Goal: Task Accomplishment & Management: Use online tool/utility

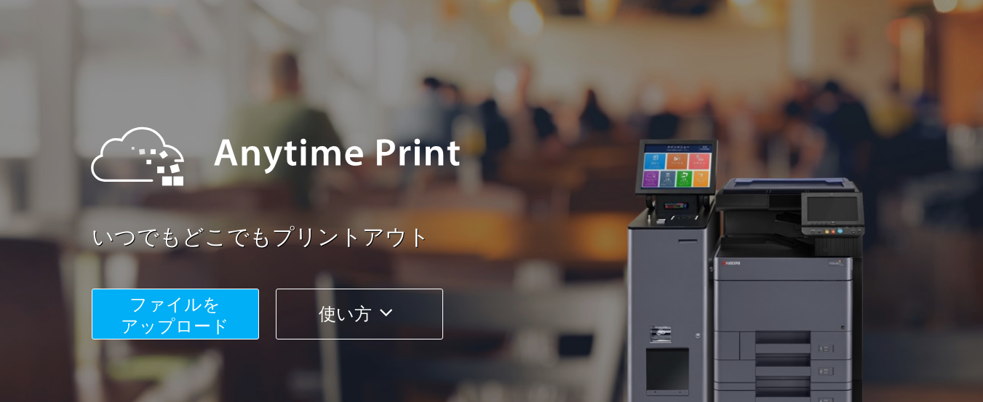
scroll to position [146, 0]
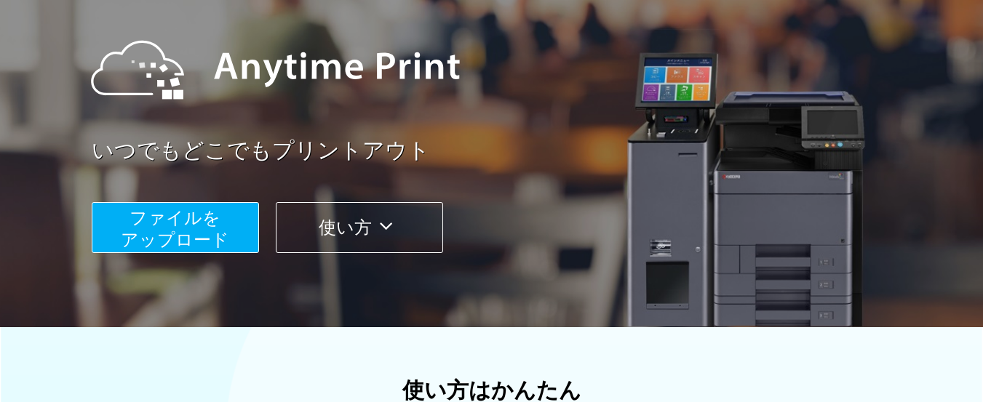
click at [114, 228] on button "ファイルを ​​アップロード" at bounding box center [175, 227] width 167 height 51
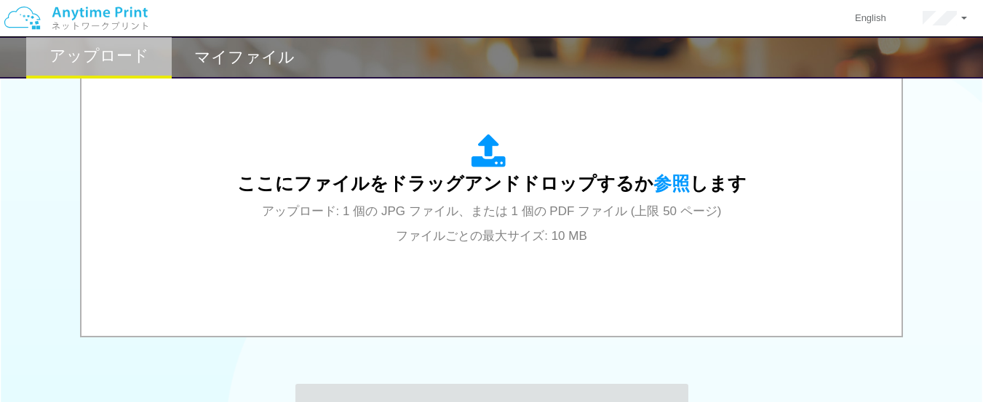
scroll to position [509, 0]
click at [658, 192] on span "参照" at bounding box center [671, 182] width 36 height 20
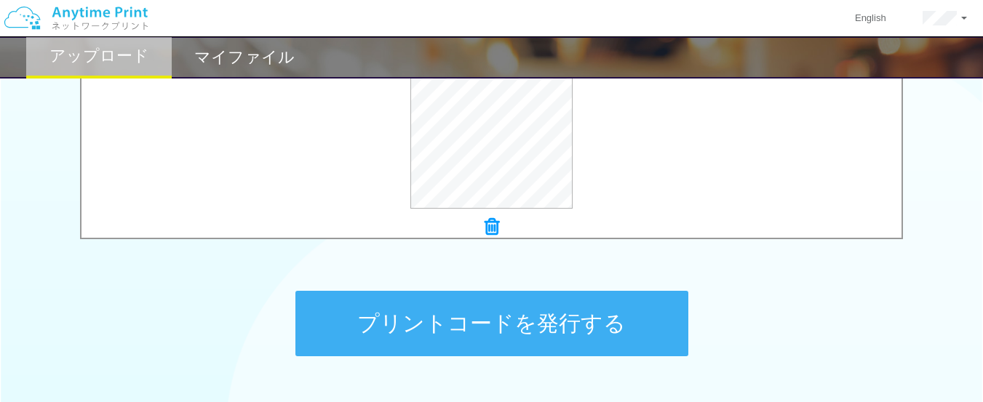
scroll to position [631, 0]
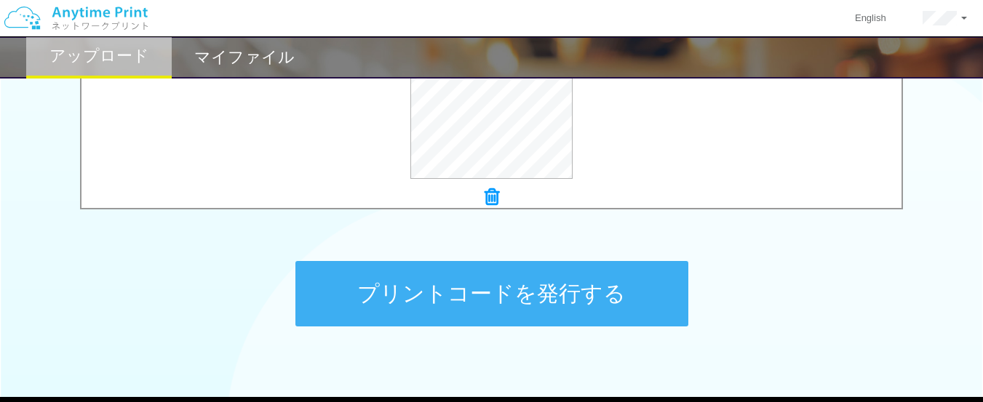
click at [370, 282] on button "プリントコードを発行する" at bounding box center [491, 293] width 393 height 65
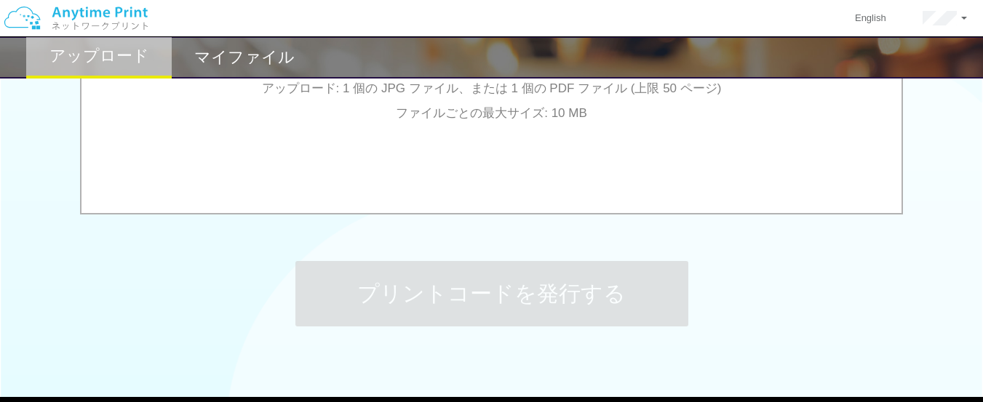
scroll to position [0, 0]
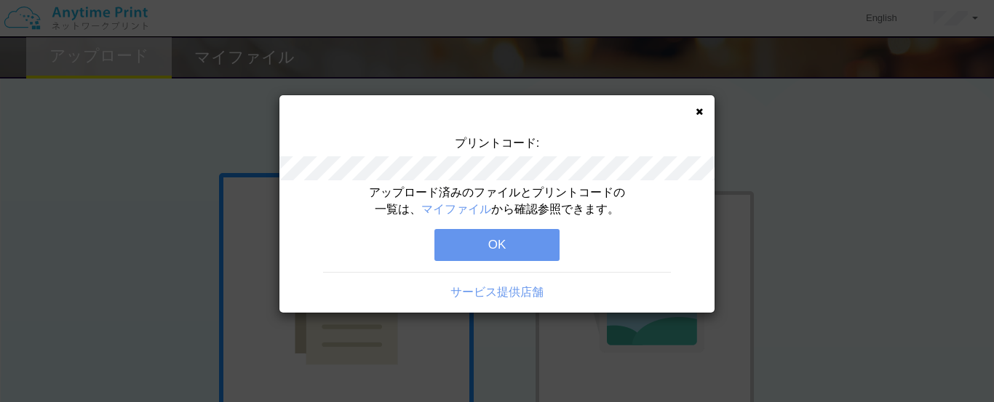
click at [463, 252] on button "OK" at bounding box center [496, 245] width 125 height 32
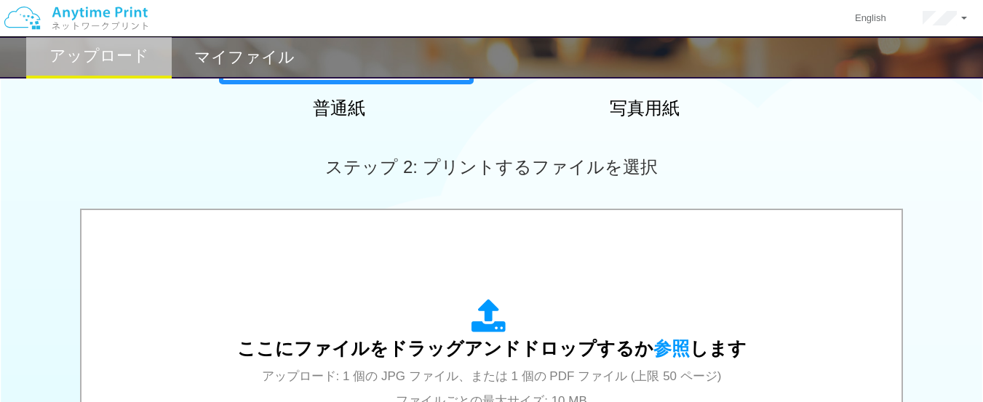
scroll to position [364, 0]
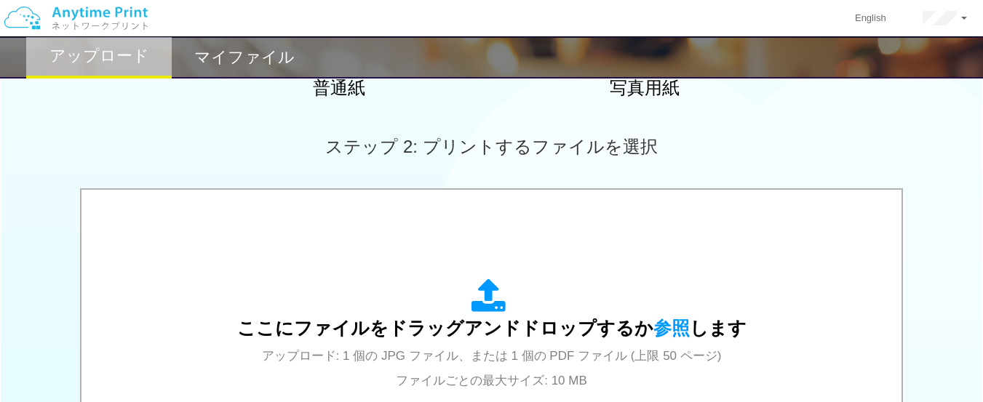
click at [656, 323] on span "参照" at bounding box center [671, 328] width 36 height 20
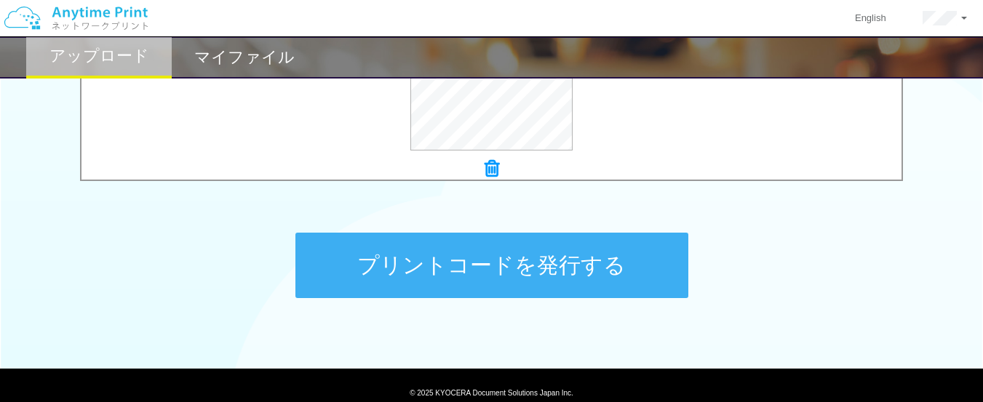
scroll to position [704, 0]
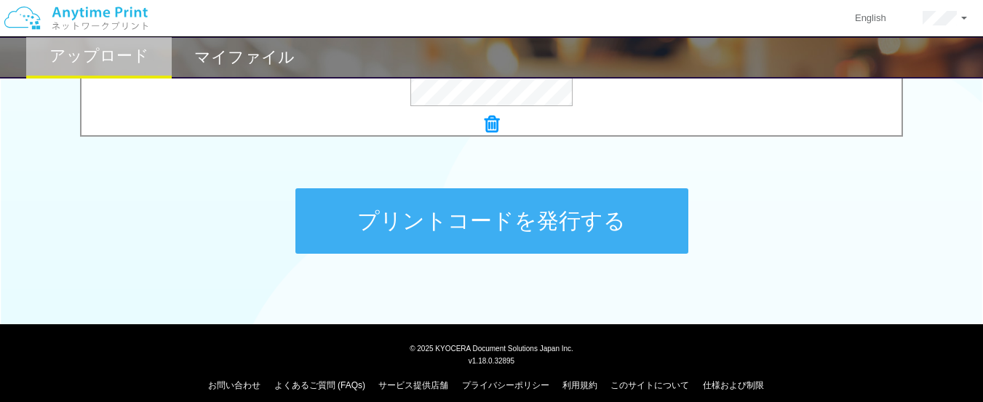
click at [327, 207] on button "プリントコードを発行する" at bounding box center [491, 220] width 393 height 65
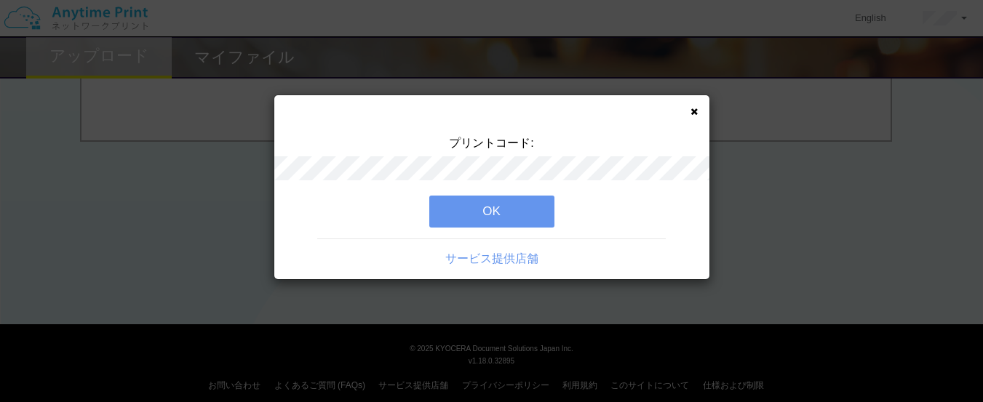
scroll to position [0, 0]
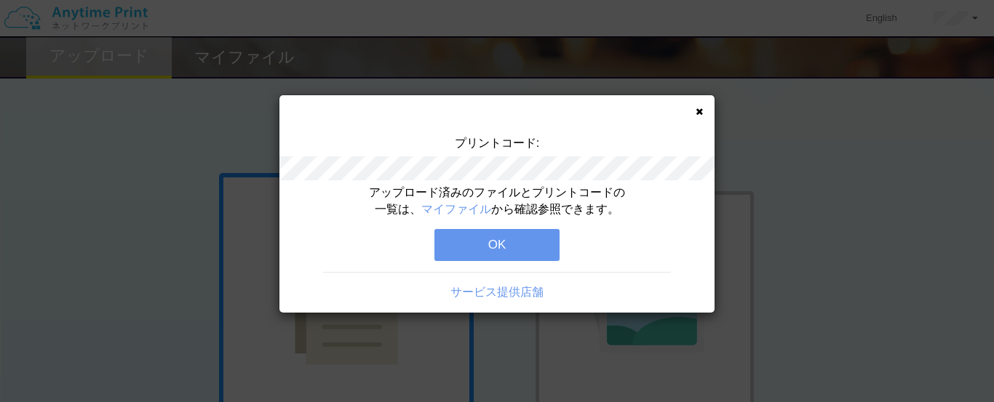
click at [453, 243] on button "OK" at bounding box center [496, 245] width 125 height 32
